Goal: Task Accomplishment & Management: Use online tool/utility

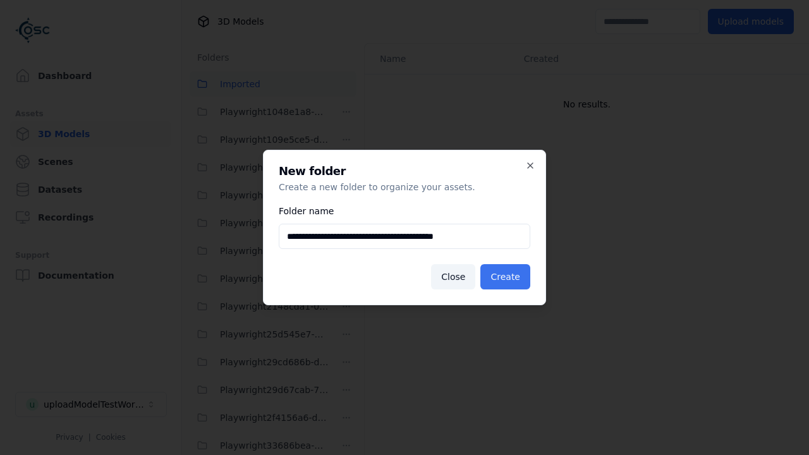
type input "**********"
click at [507, 277] on button "Create" at bounding box center [505, 276] width 50 height 25
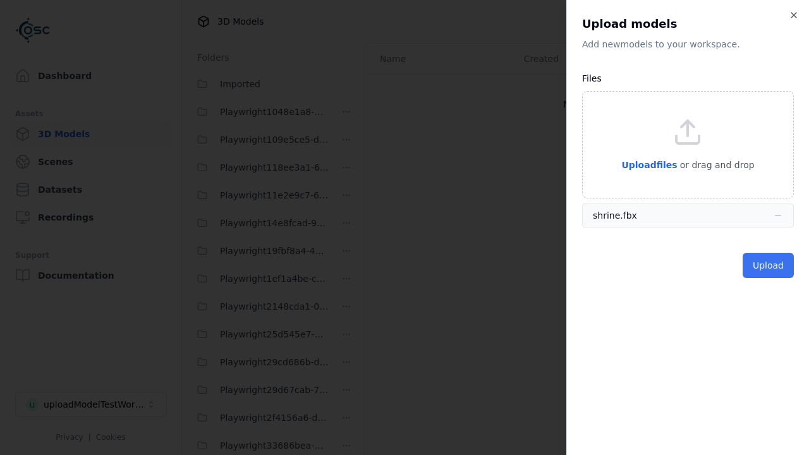
click at [769, 265] on button "Upload" at bounding box center [768, 265] width 51 height 25
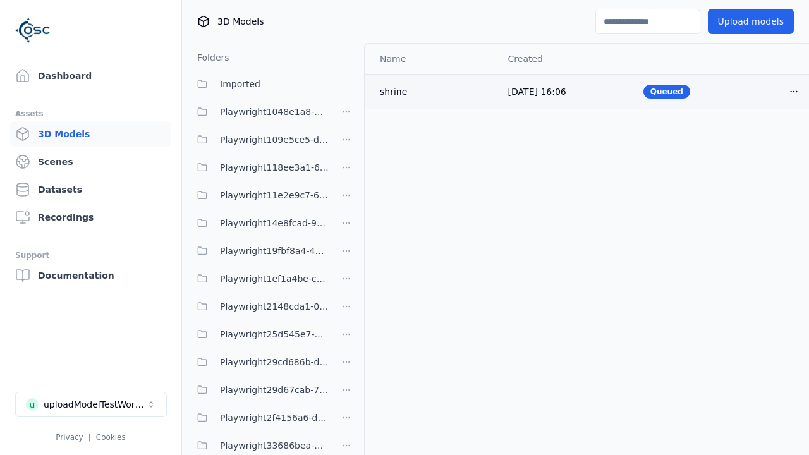
click at [794, 91] on html "Support Dashboard Assets 3D Models Scenes Datasets Recordings Support Documenta…" at bounding box center [404, 227] width 809 height 455
click at [766, 140] on div "Delete" at bounding box center [766, 140] width 75 height 20
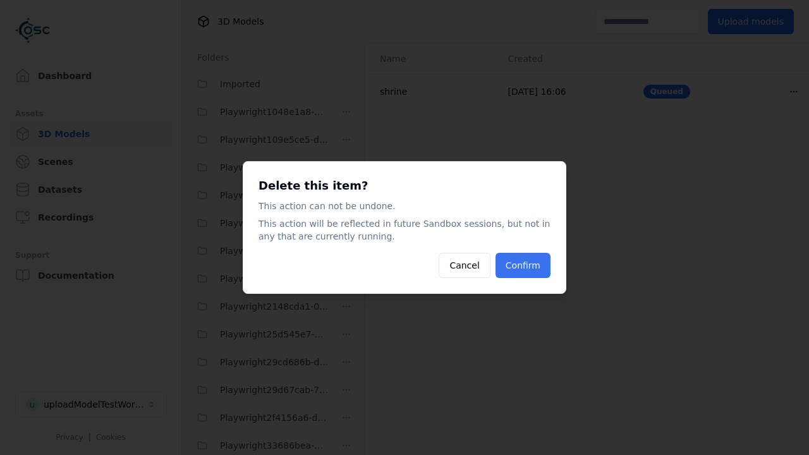
click at [524, 265] on button "Confirm" at bounding box center [522, 265] width 55 height 25
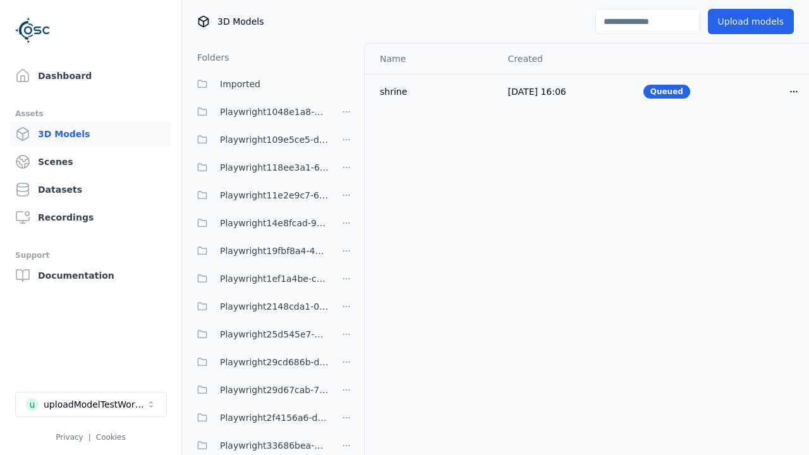
click at [346, 227] on html "Support Dashboard Assets 3D Models Scenes Datasets Recordings Support Documenta…" at bounding box center [404, 227] width 809 height 455
